Goal: Check status: Check status

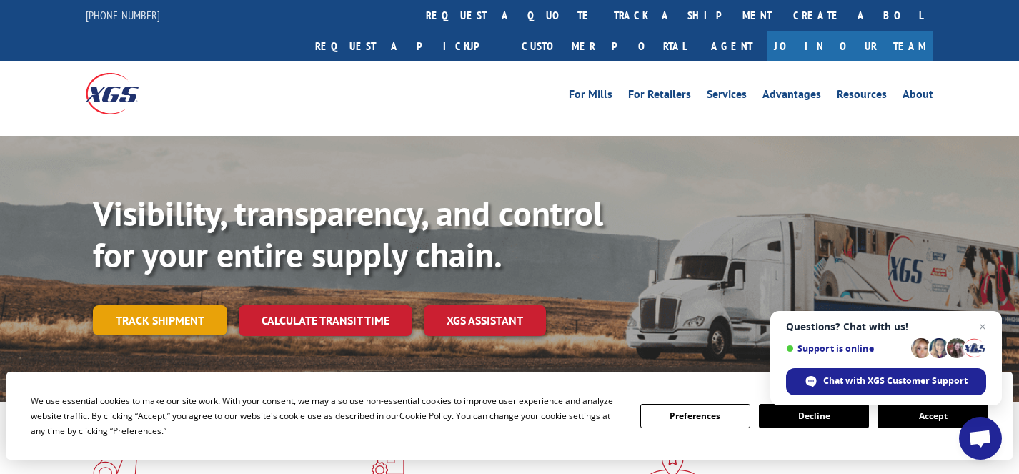
click at [199, 305] on link "Track shipment" at bounding box center [160, 320] width 134 height 30
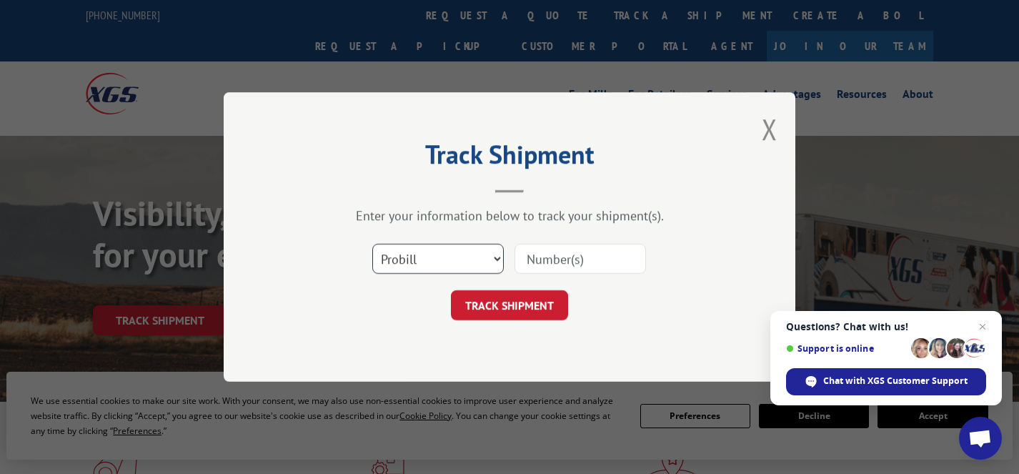
click at [442, 251] on select "Select category... Probill BOL PO" at bounding box center [437, 259] width 131 height 30
select select "bol"
click at [372, 244] on select "Select category... Probill BOL PO" at bounding box center [437, 259] width 131 height 30
click at [529, 263] on input at bounding box center [579, 259] width 131 height 30
paste input "6042778"
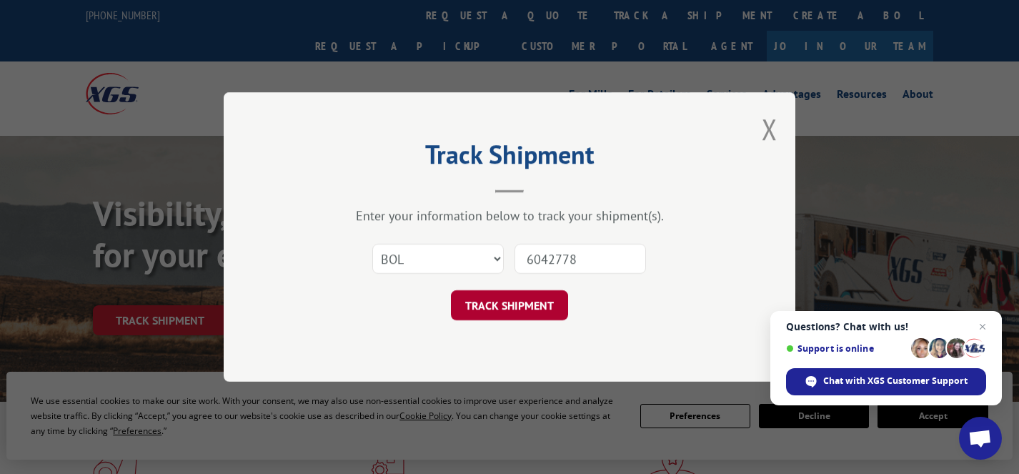
type input "6042778"
click at [524, 294] on button "TRACK SHIPMENT" at bounding box center [509, 305] width 117 height 30
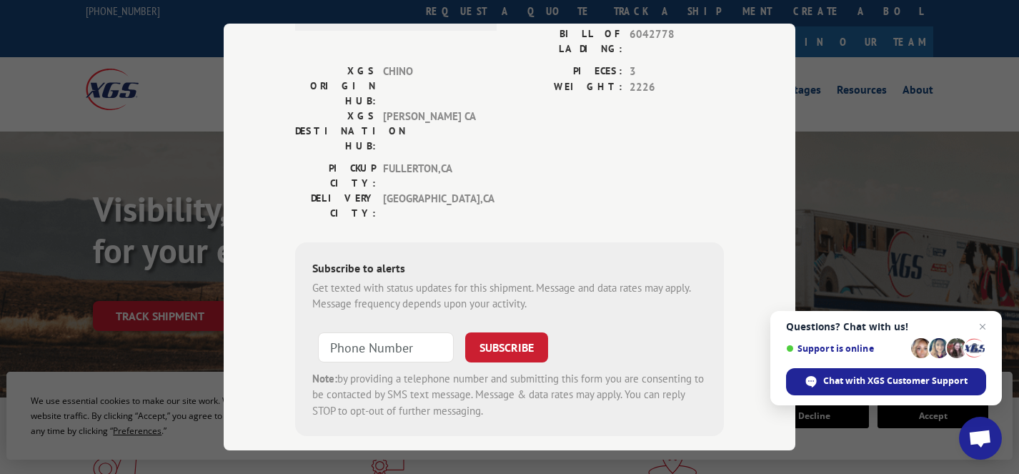
scroll to position [6, 0]
click at [367, 332] on input "+1 (___) ___-____" at bounding box center [386, 347] width 136 height 30
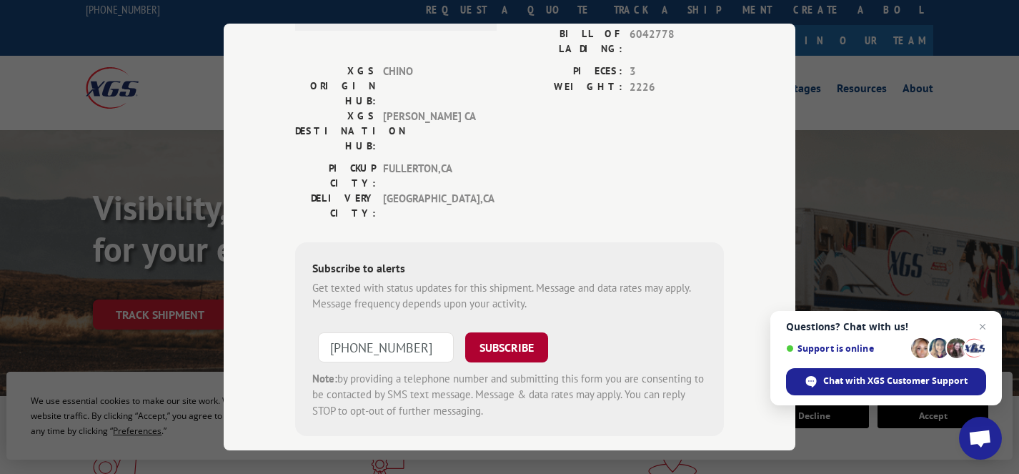
type input "[PHONE_NUMBER]"
click at [486, 332] on button "SUBSCRIBE" at bounding box center [506, 347] width 83 height 30
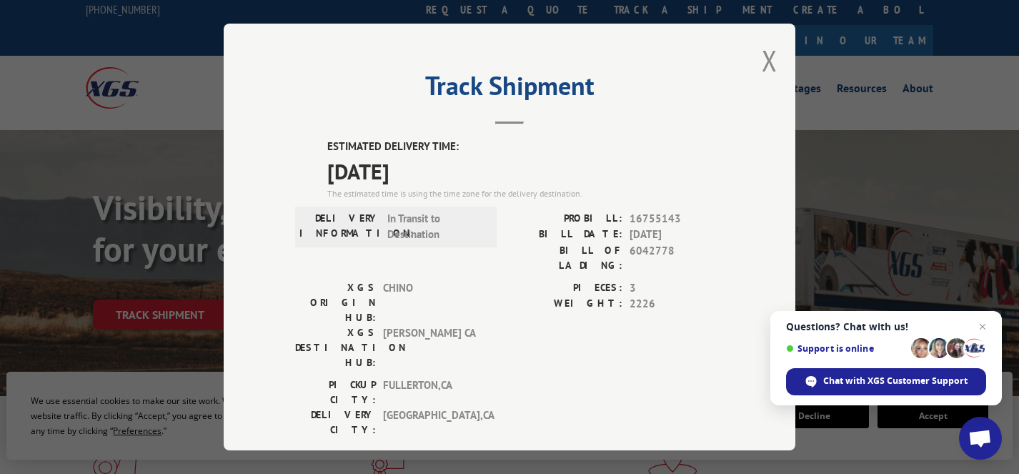
scroll to position [1, 0]
click at [771, 64] on button "Close modal" at bounding box center [770, 60] width 16 height 38
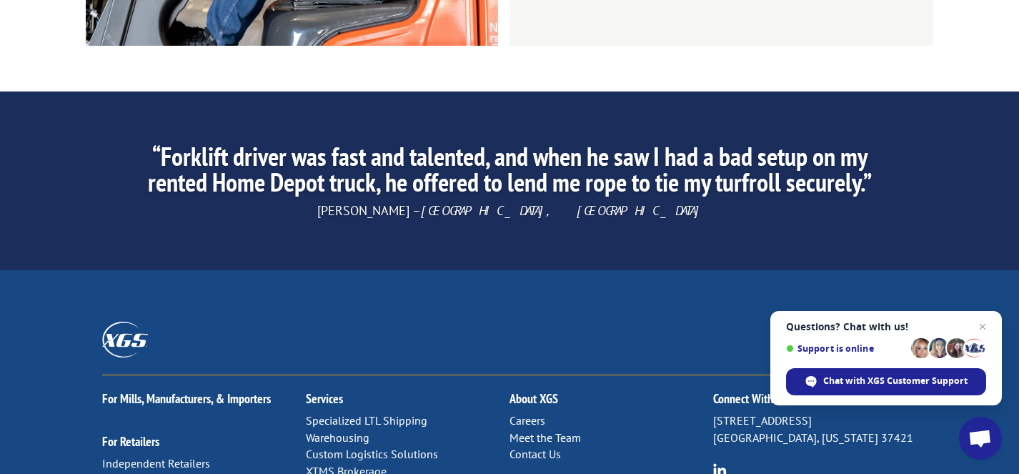
scroll to position [2351, 0]
